Goal: Task Accomplishment & Management: Manage account settings

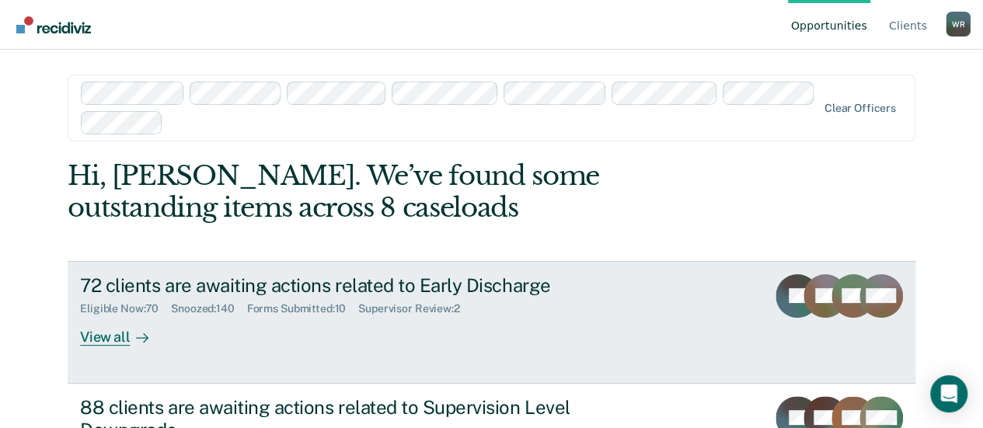
click at [269, 283] on div "72 clients are awaiting actions related to Early Discharge" at bounding box center [353, 285] width 546 height 23
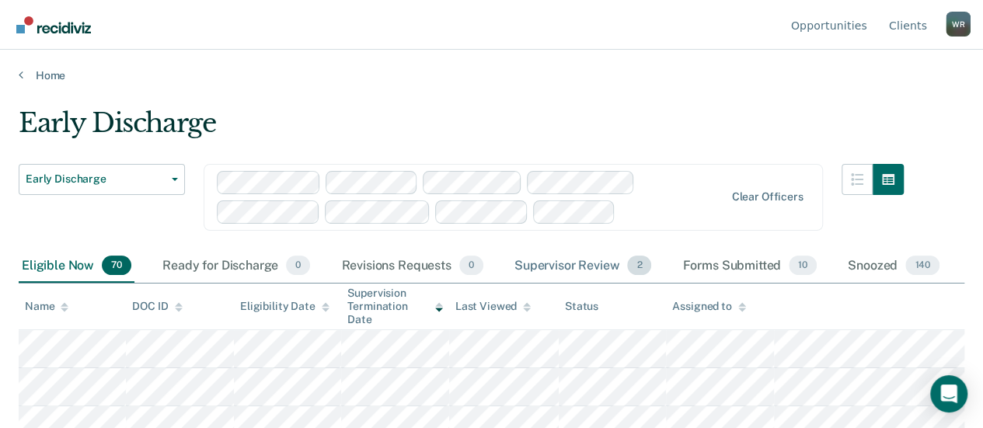
click at [555, 261] on div "Supervisor Review 2" at bounding box center [584, 267] width 144 height 34
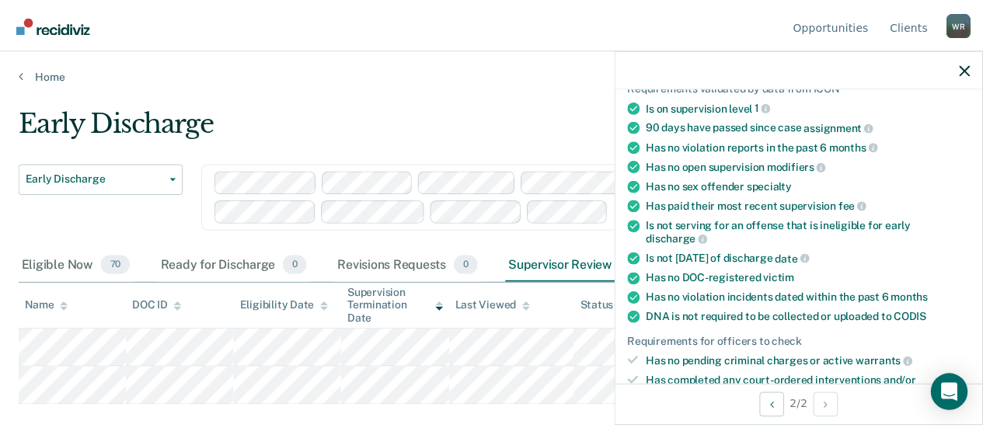
scroll to position [311, 0]
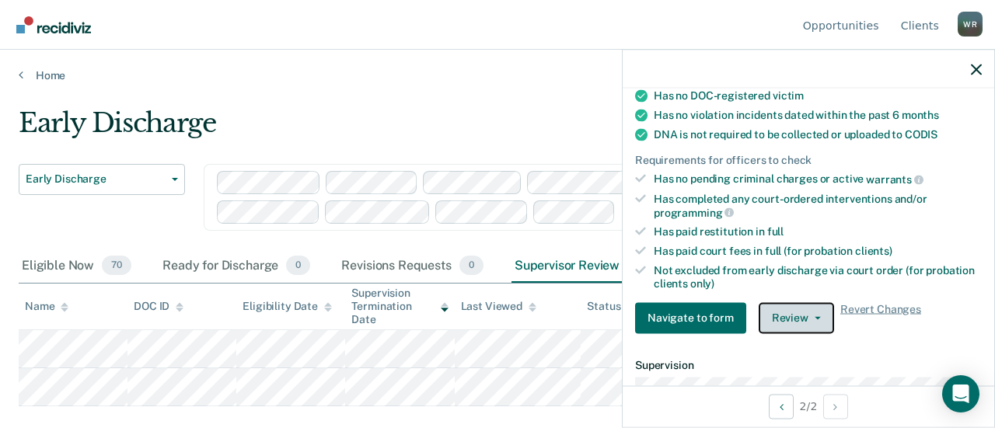
click at [808, 307] on button "Review" at bounding box center [796, 317] width 75 height 31
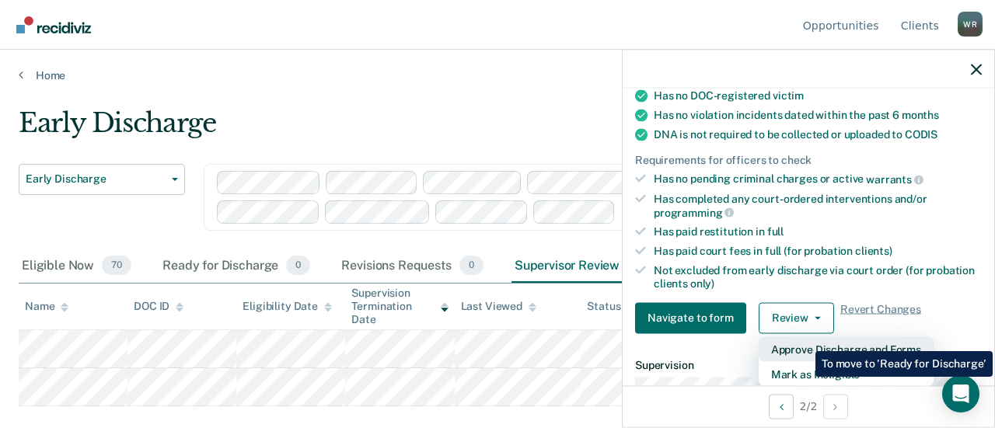
click at [804, 340] on button "Approve Discharge and Forms" at bounding box center [846, 349] width 175 height 25
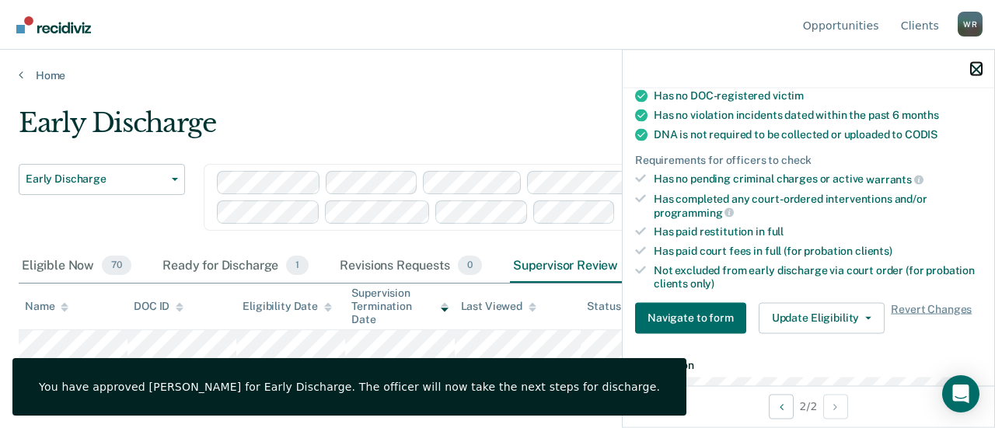
click at [974, 66] on icon "button" at bounding box center [976, 69] width 11 height 11
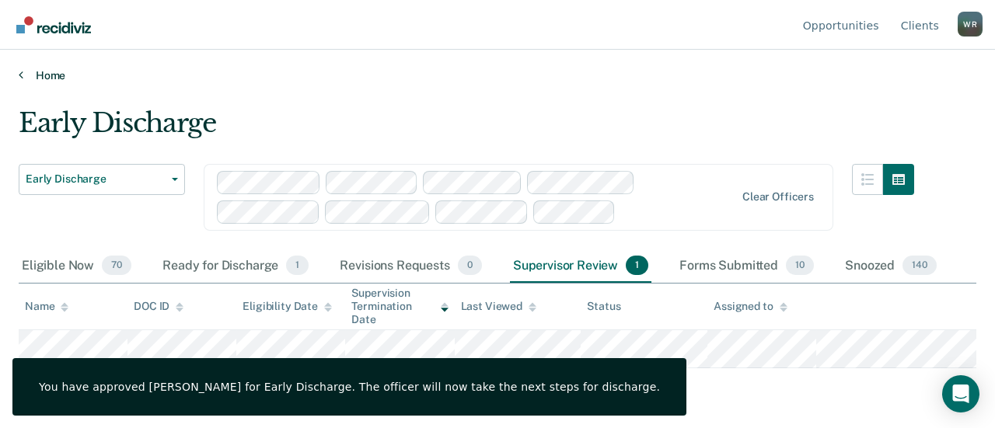
click at [199, 77] on link "Home" at bounding box center [498, 75] width 958 height 14
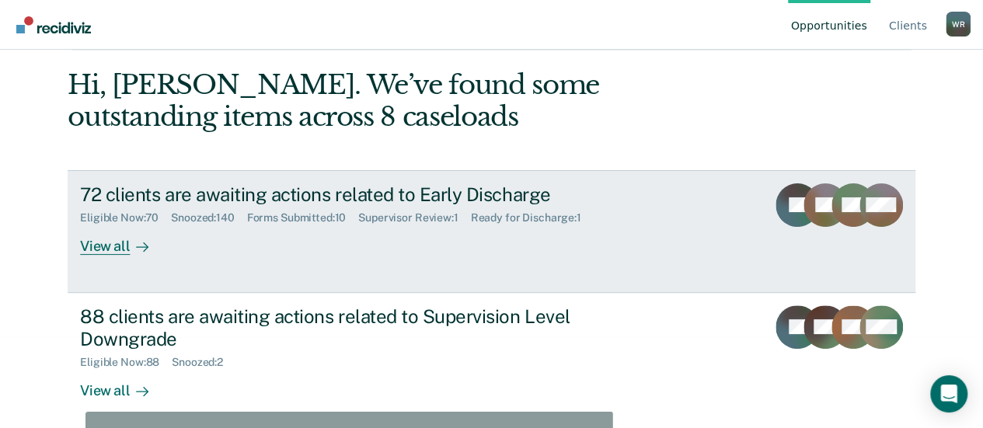
scroll to position [98, 0]
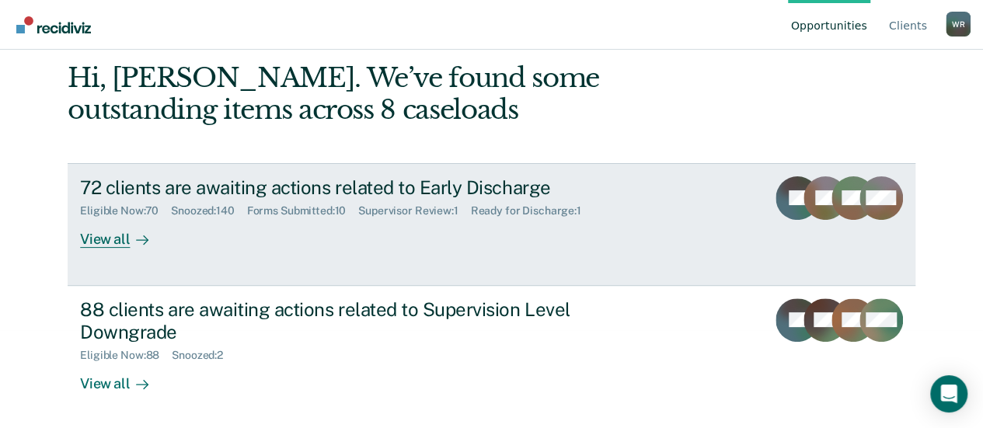
click at [93, 243] on div "View all" at bounding box center [123, 233] width 87 height 30
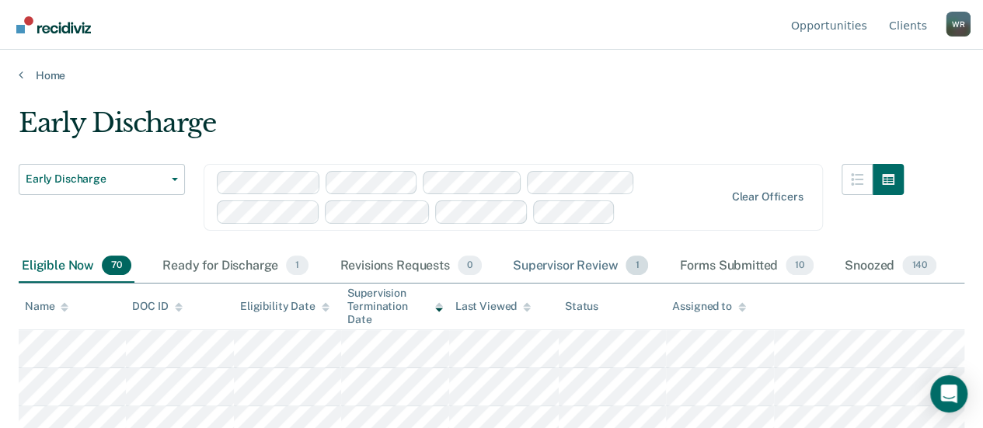
click at [596, 264] on div "Supervisor Review 1" at bounding box center [581, 267] width 142 height 34
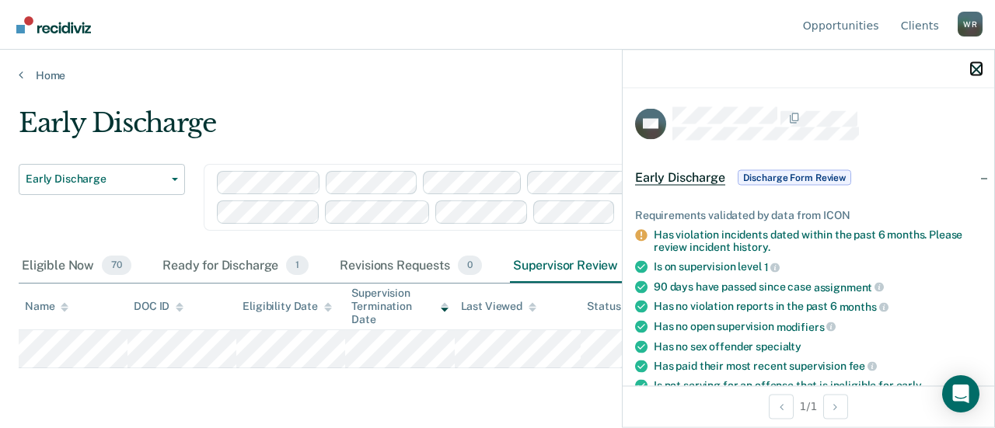
click at [976, 64] on icon "button" at bounding box center [976, 69] width 11 height 11
click at [976, 68] on icon "button" at bounding box center [976, 69] width 11 height 11
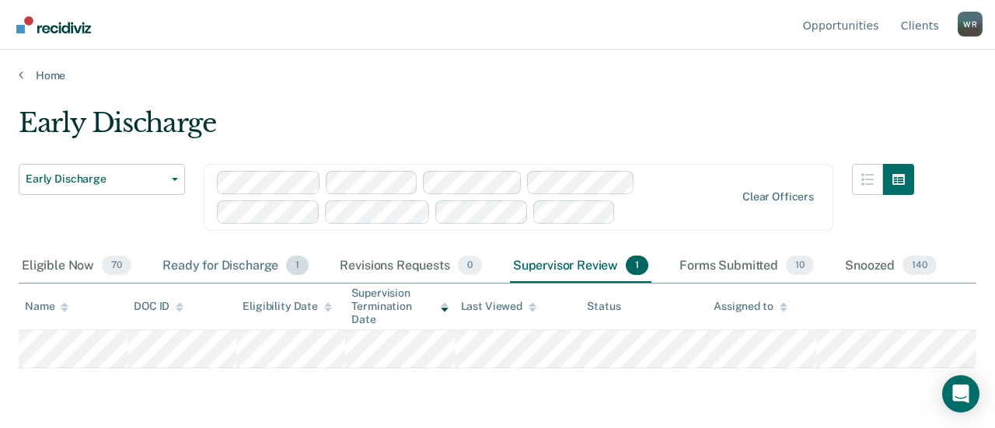
click at [227, 264] on div "Ready for Discharge 1" at bounding box center [235, 267] width 152 height 34
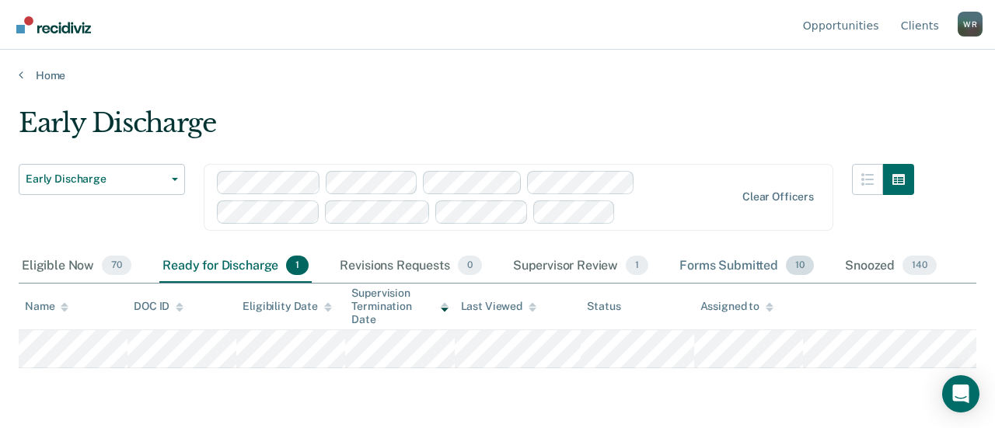
click at [742, 261] on div "Forms Submitted 10" at bounding box center [746, 267] width 141 height 34
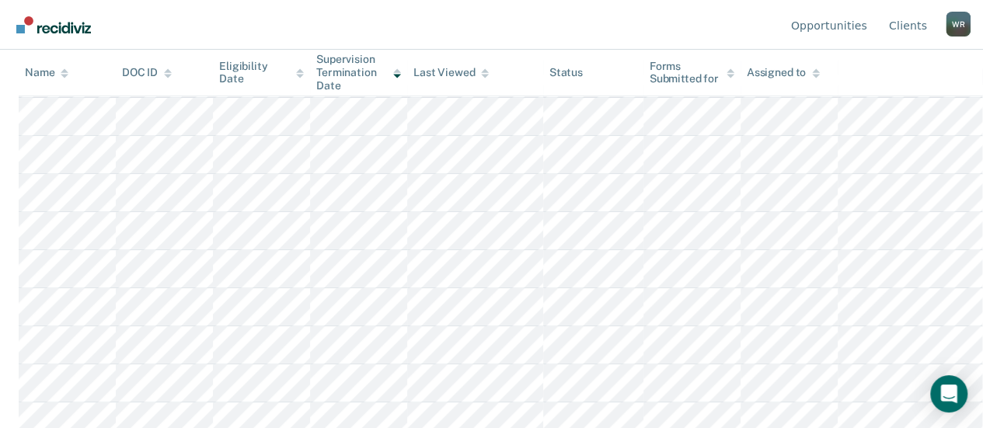
scroll to position [281, 0]
click at [728, 74] on icon at bounding box center [731, 73] width 8 height 10
click at [730, 66] on div at bounding box center [731, 72] width 8 height 13
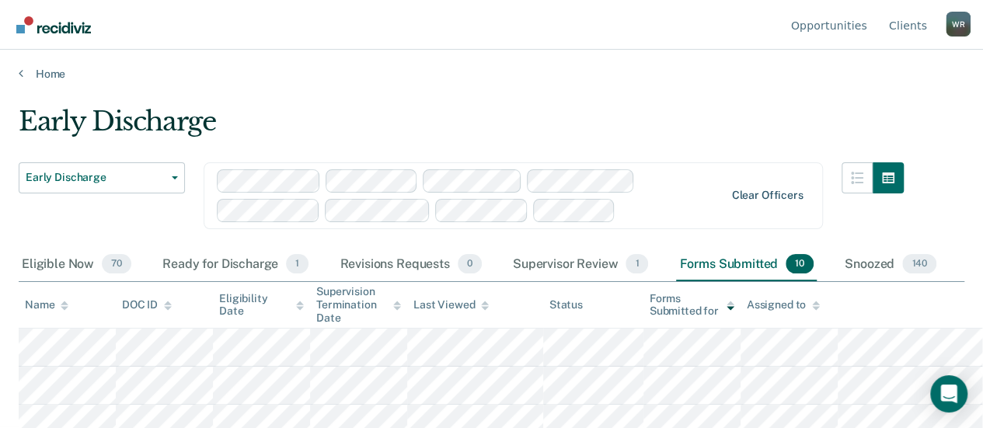
scroll to position [0, 0]
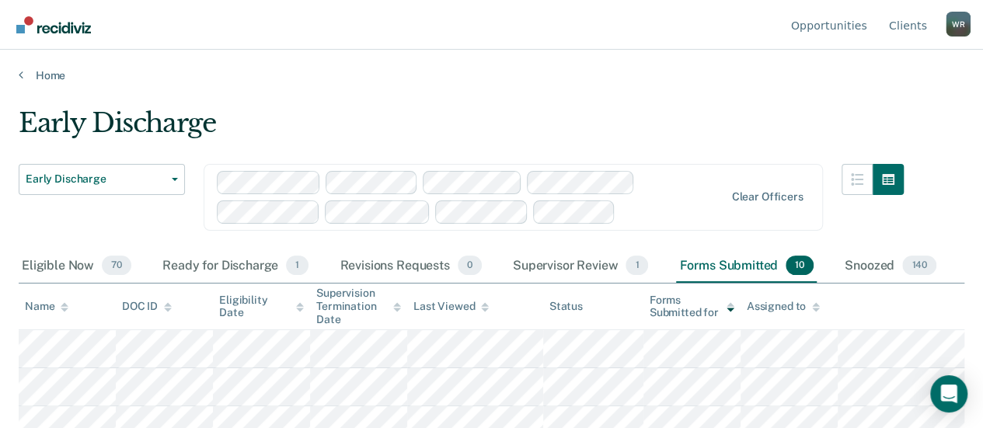
click at [734, 306] on icon at bounding box center [731, 304] width 8 height 4
click at [733, 303] on icon at bounding box center [731, 307] width 8 height 10
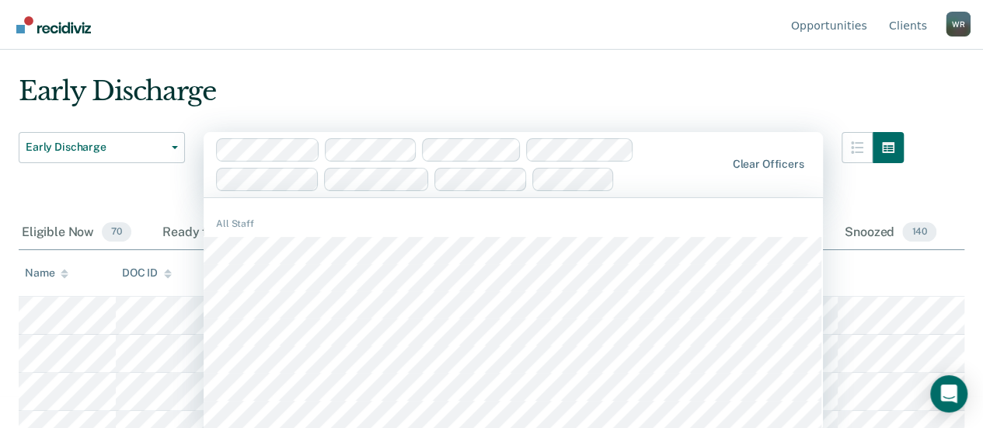
click at [242, 176] on div at bounding box center [471, 164] width 510 height 53
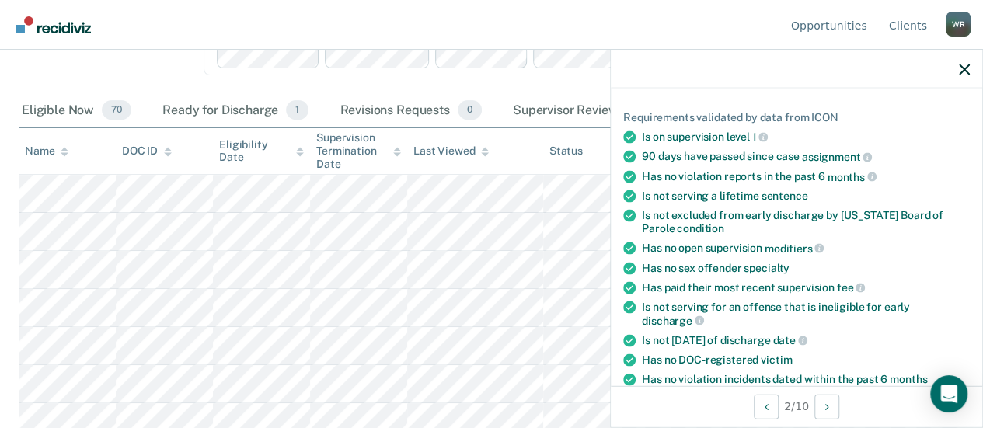
scroll to position [78, 0]
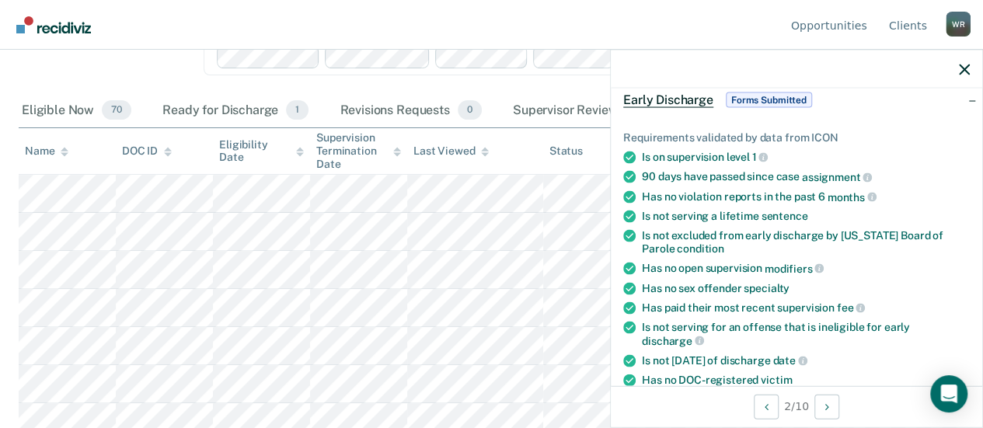
click at [604, 24] on nav "Opportunities Client s Wayne Reed W R Profile How it works Log Out" at bounding box center [491, 24] width 959 height 49
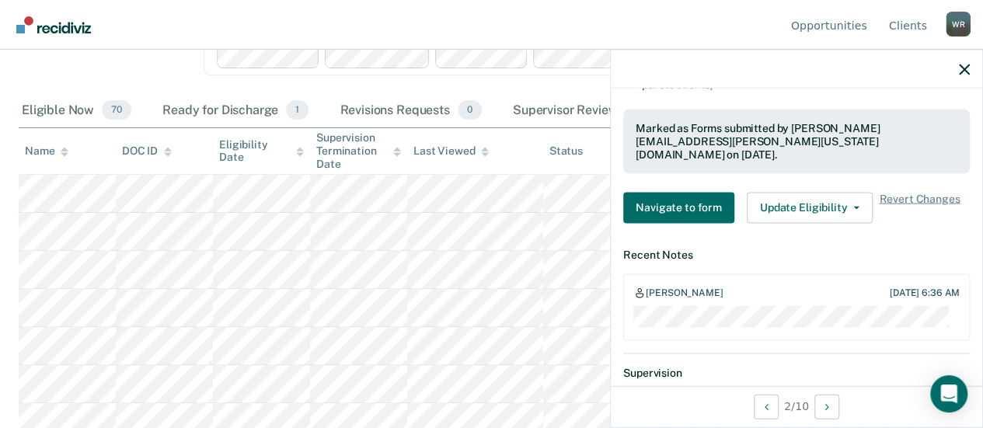
scroll to position [544, 0]
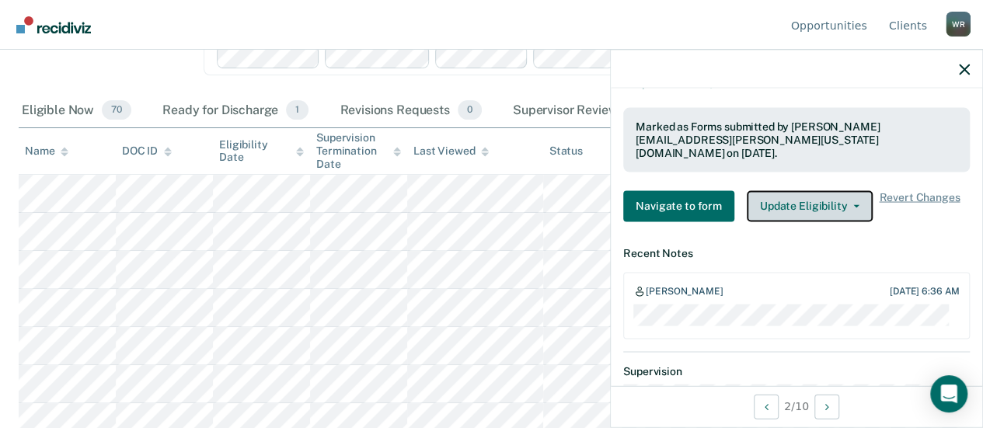
click at [851, 190] on button "Update Eligibility" at bounding box center [810, 205] width 126 height 31
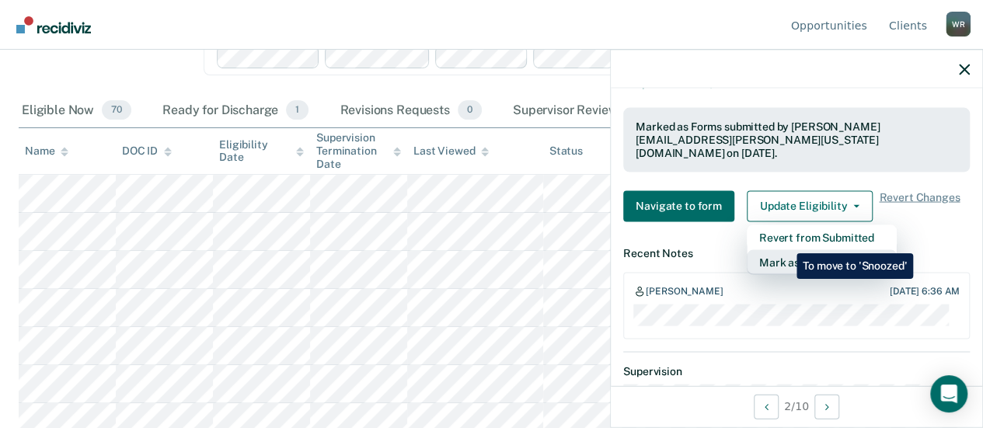
click at [785, 250] on button "Mark as Ineligible" at bounding box center [822, 262] width 150 height 25
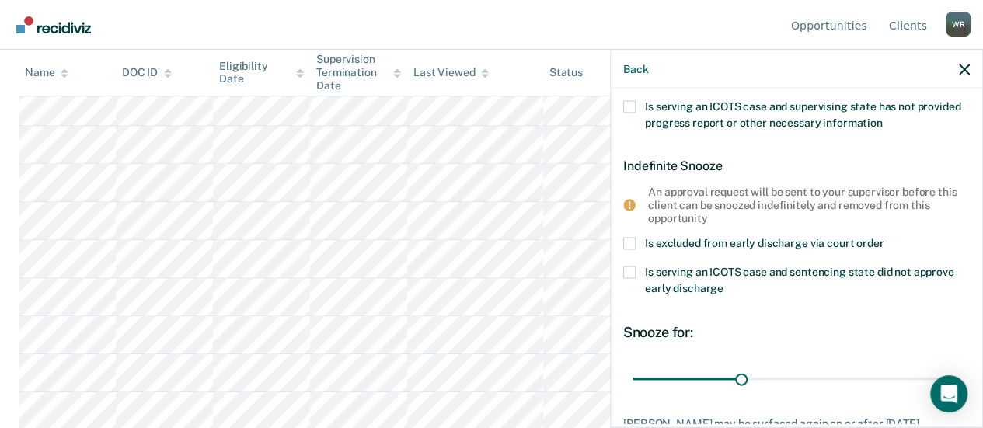
scroll to position [349, 0]
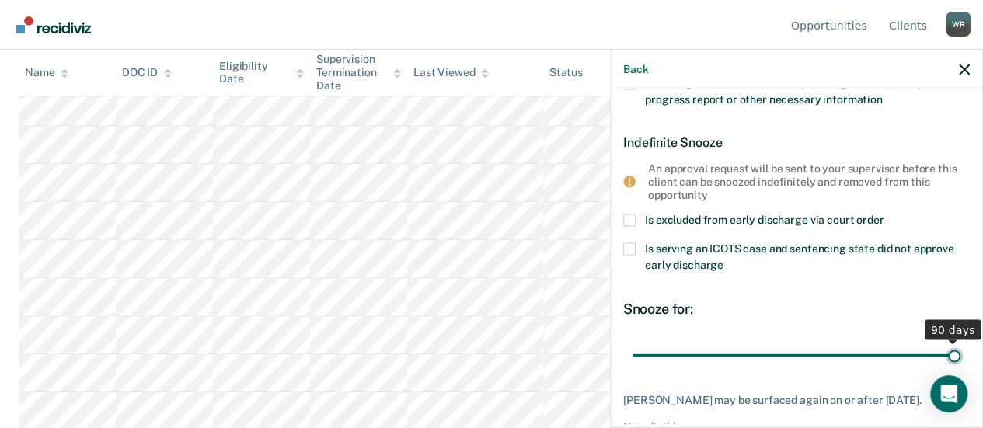
click at [944, 346] on input "range" at bounding box center [797, 355] width 328 height 27
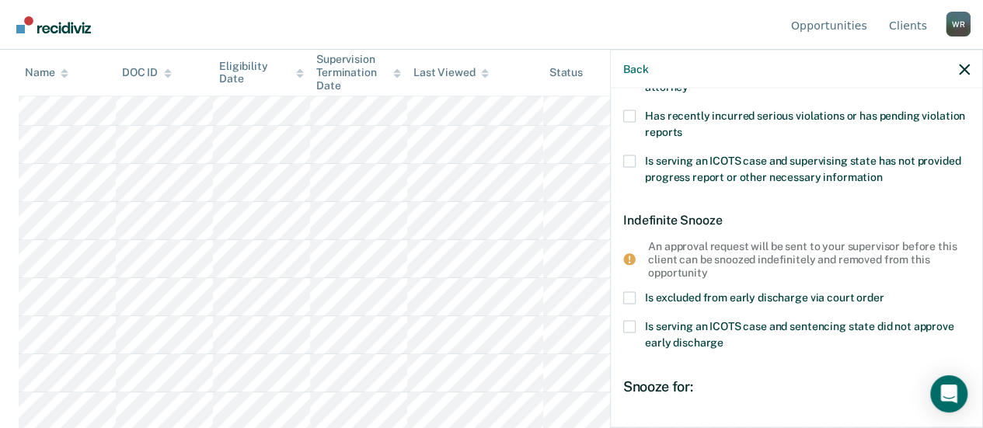
scroll to position [194, 0]
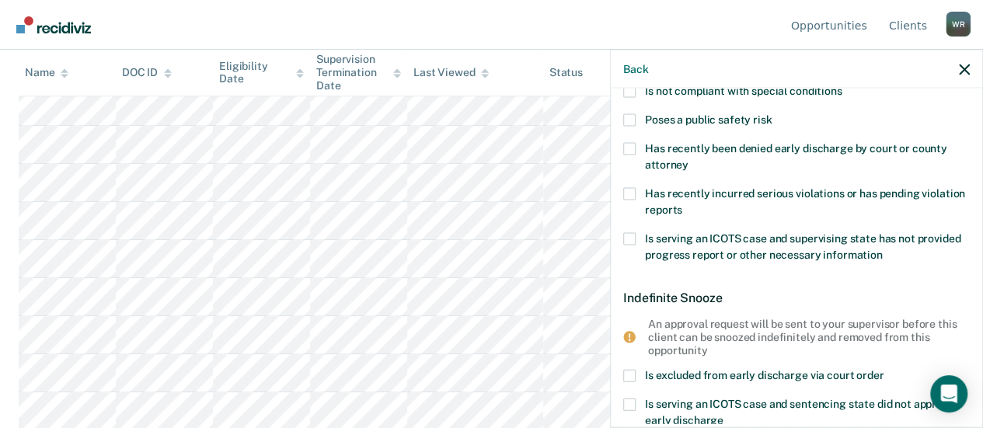
click at [627, 234] on span at bounding box center [629, 239] width 12 height 12
click at [883, 250] on input "Is serving an ICOTS case and supervising state has not provided progress report…" at bounding box center [883, 250] width 0 height 0
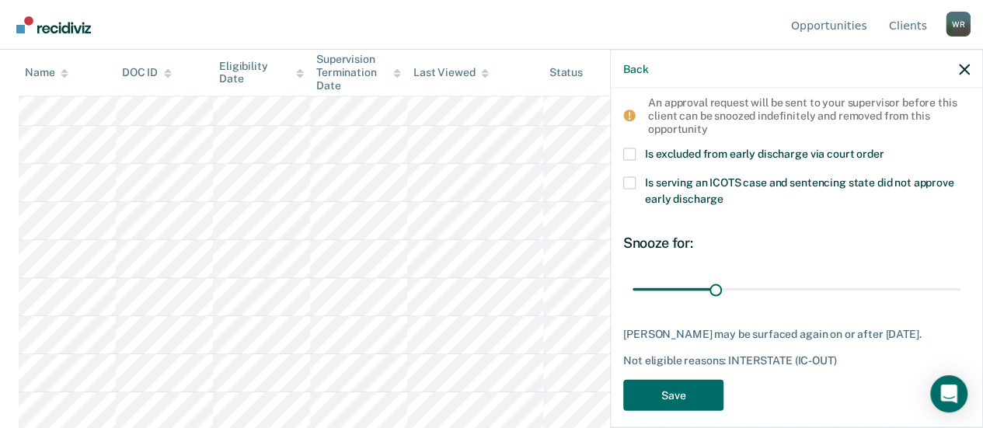
scroll to position [427, 0]
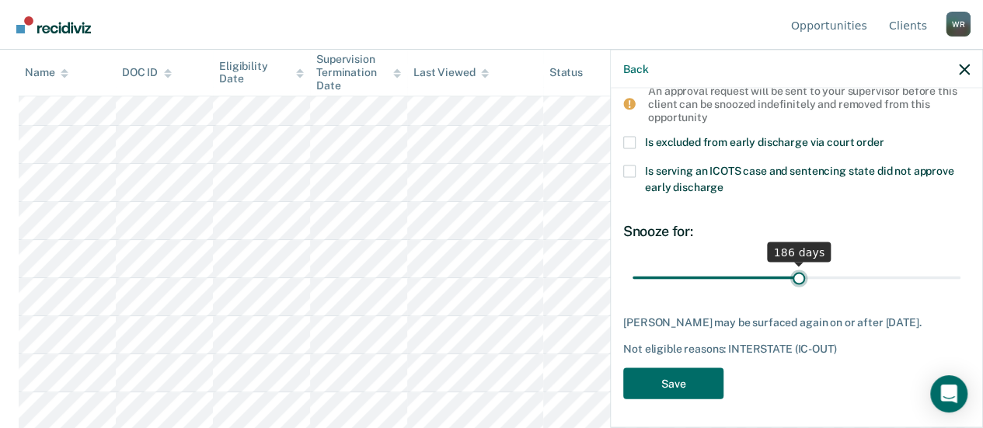
click at [793, 273] on input "range" at bounding box center [797, 277] width 328 height 27
click at [760, 273] on input "range" at bounding box center [797, 277] width 328 height 27
click at [740, 274] on input "range" at bounding box center [797, 277] width 328 height 27
type input "119"
click at [737, 274] on input "range" at bounding box center [797, 277] width 328 height 27
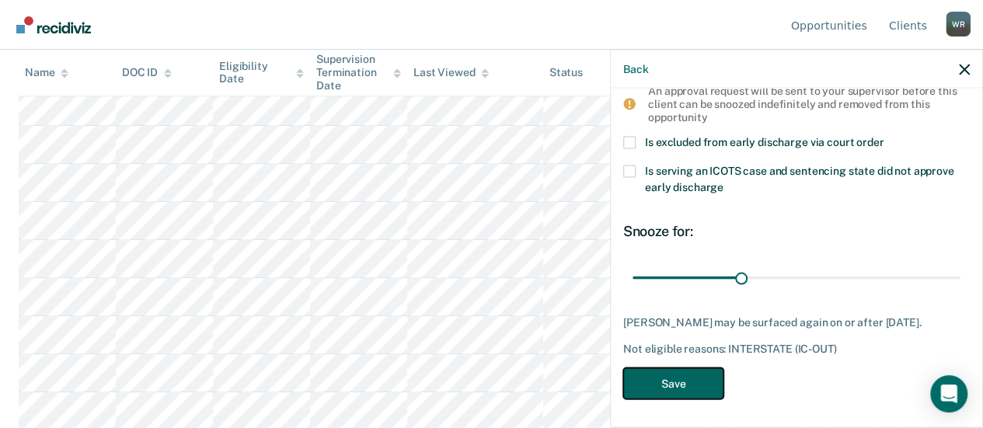
click at [665, 383] on button "Save" at bounding box center [673, 384] width 100 height 32
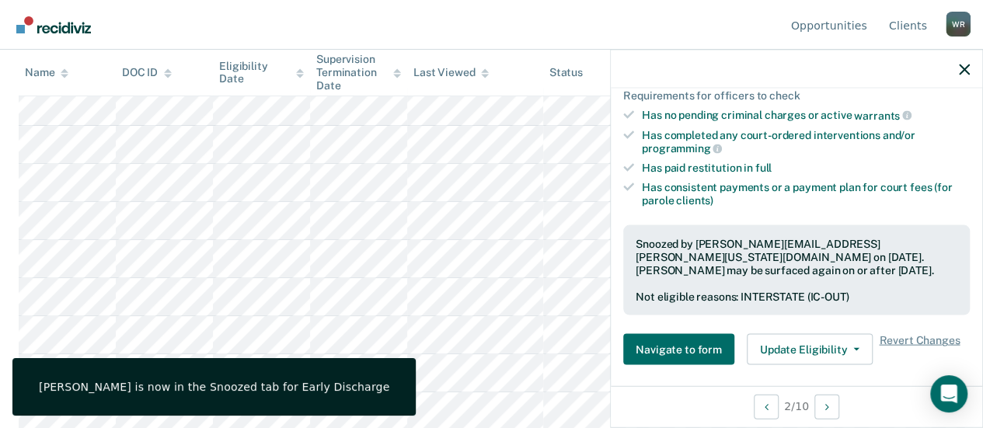
click at [970, 60] on div at bounding box center [797, 69] width 372 height 39
click at [968, 64] on icon "button" at bounding box center [964, 69] width 11 height 11
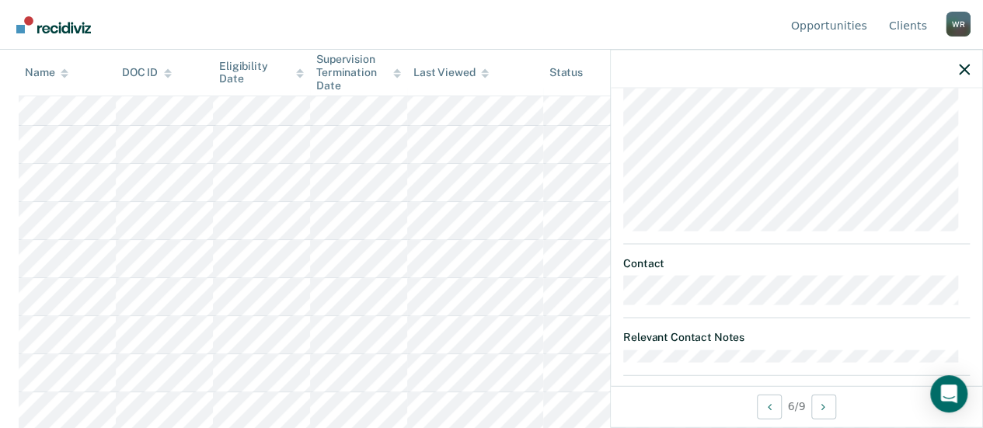
scroll to position [484, 0]
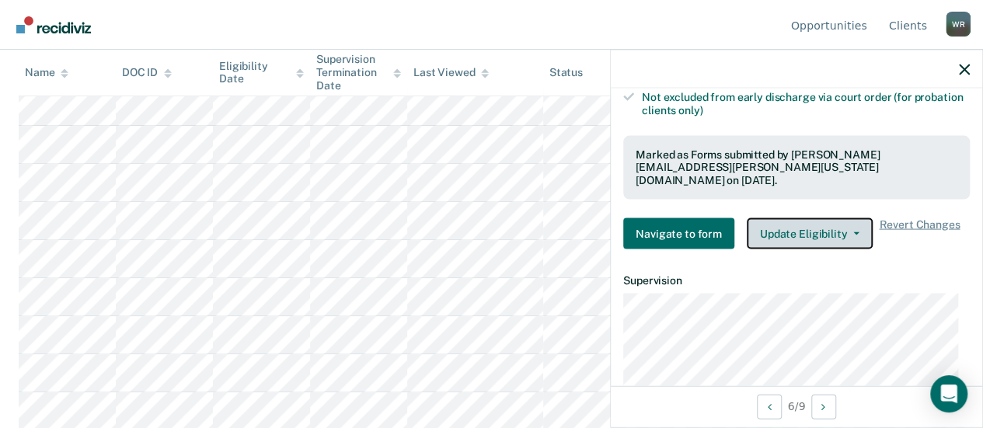
click at [854, 232] on icon "button" at bounding box center [857, 233] width 6 height 3
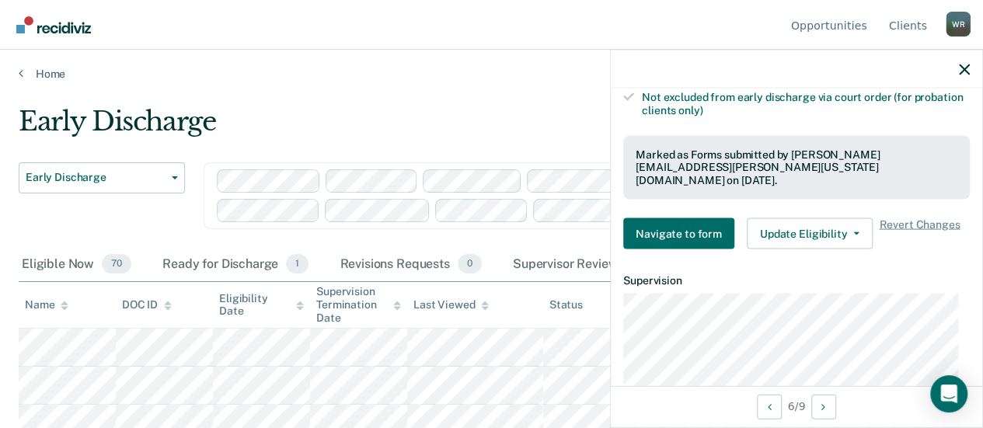
scroll to position [0, 0]
click at [962, 66] on icon "button" at bounding box center [964, 69] width 11 height 11
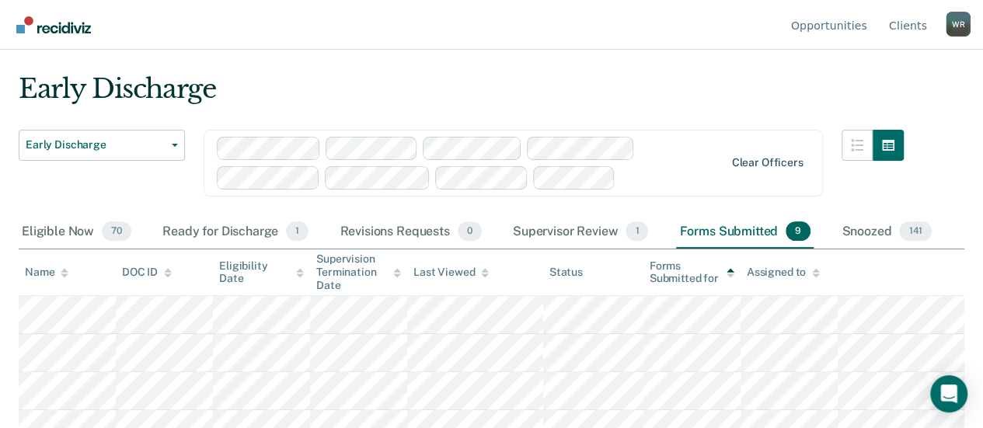
scroll to position [9, 0]
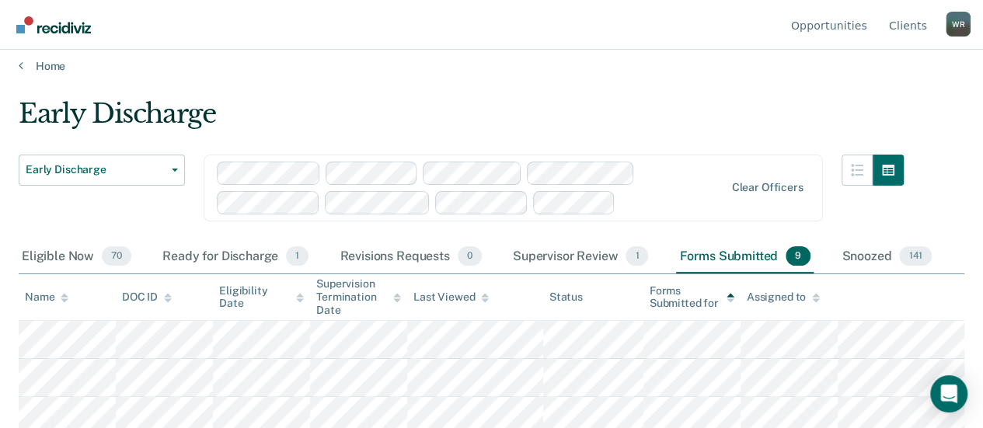
click at [755, 256] on div "Forms Submitted 9" at bounding box center [745, 257] width 138 height 34
click at [793, 254] on span "9" at bounding box center [798, 256] width 25 height 20
click at [816, 301] on icon at bounding box center [816, 301] width 8 height 4
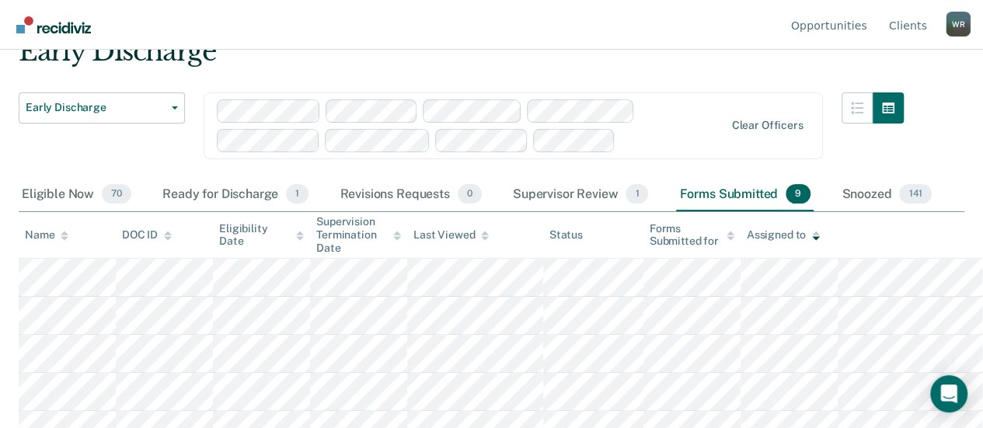
scroll to position [0, 0]
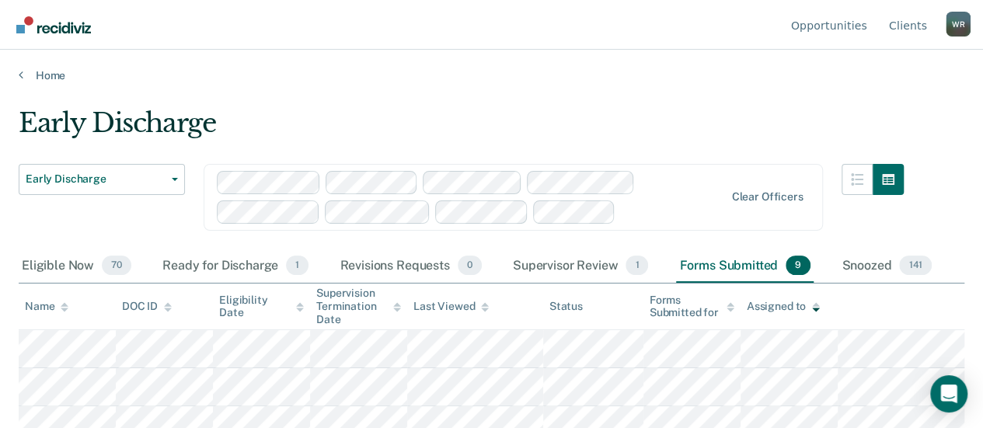
click at [814, 303] on icon at bounding box center [816, 307] width 8 height 10
click at [678, 307] on div "Forms Submitted for" at bounding box center [692, 307] width 85 height 26
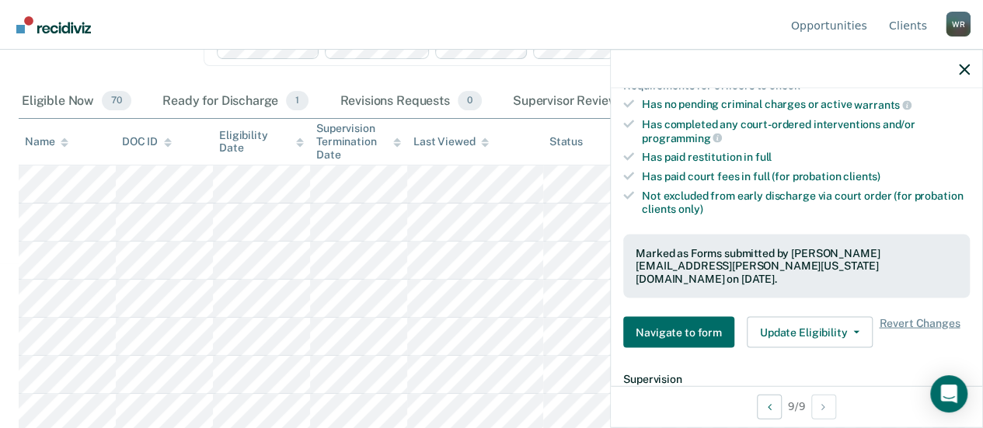
scroll to position [389, 0]
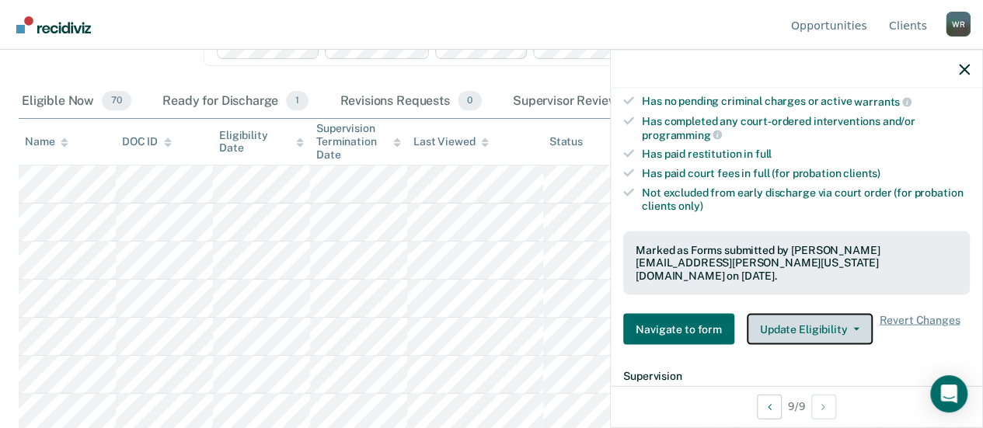
click at [854, 327] on icon "button" at bounding box center [857, 328] width 6 height 3
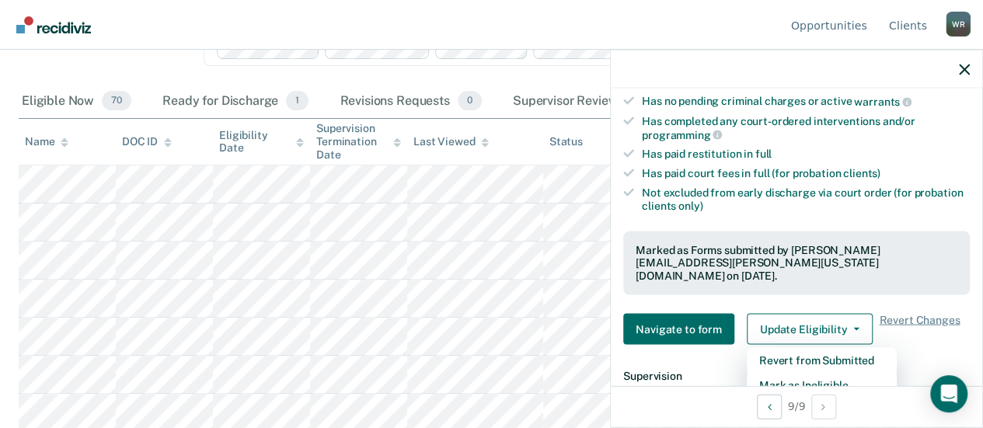
click at [326, 17] on nav "Opportunities Client s Wayne Reed W R Profile How it works Log Out" at bounding box center [491, 24] width 959 height 49
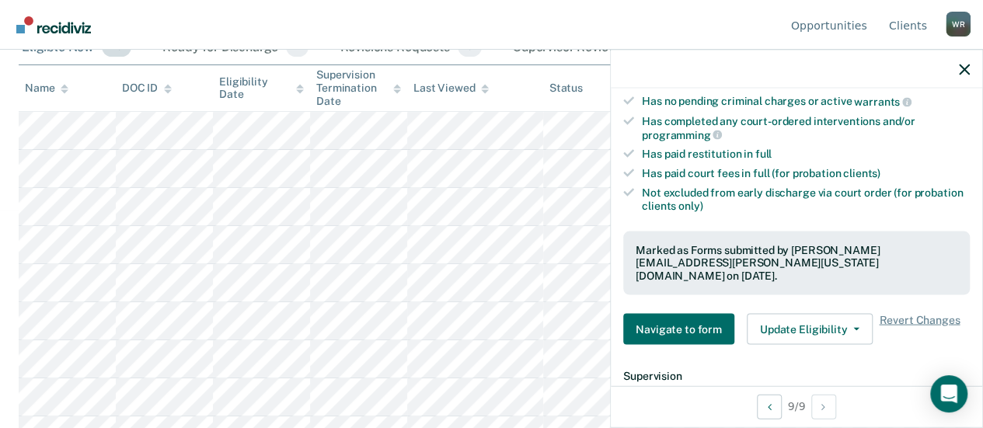
scroll to position [243, 0]
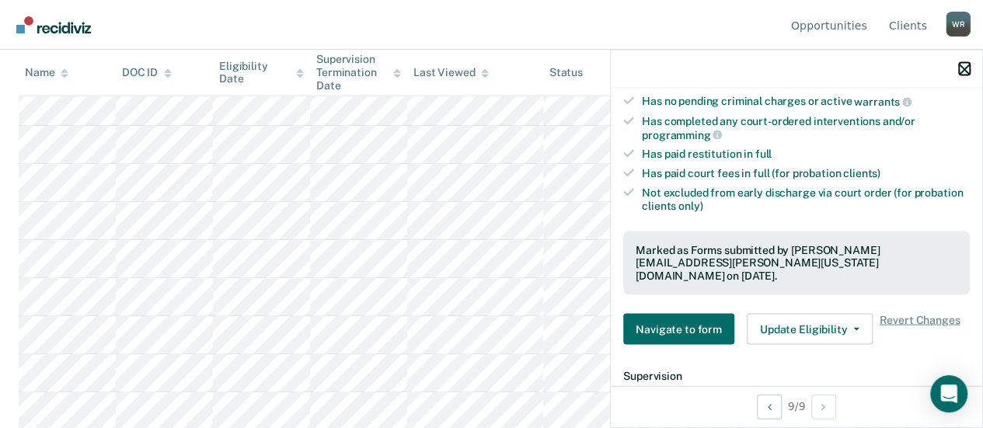
click at [964, 69] on icon "button" at bounding box center [964, 69] width 11 height 11
